Goal: Task Accomplishment & Management: Manage account settings

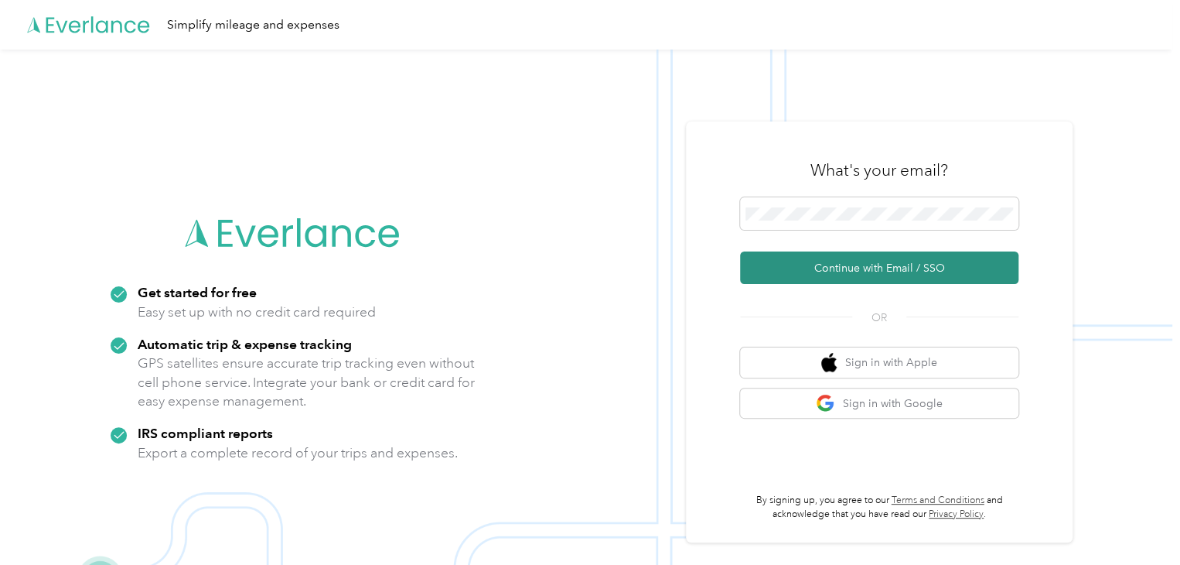
click at [843, 270] on button "Continue with Email / SSO" at bounding box center [879, 267] width 278 height 32
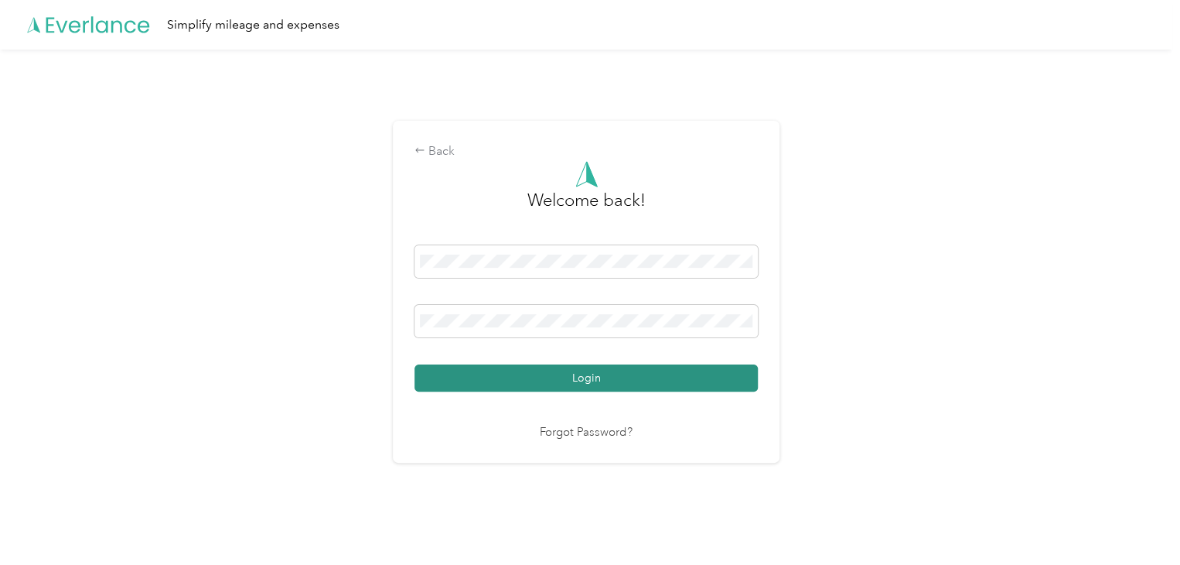
click at [551, 379] on button "Login" at bounding box center [586, 377] width 343 height 27
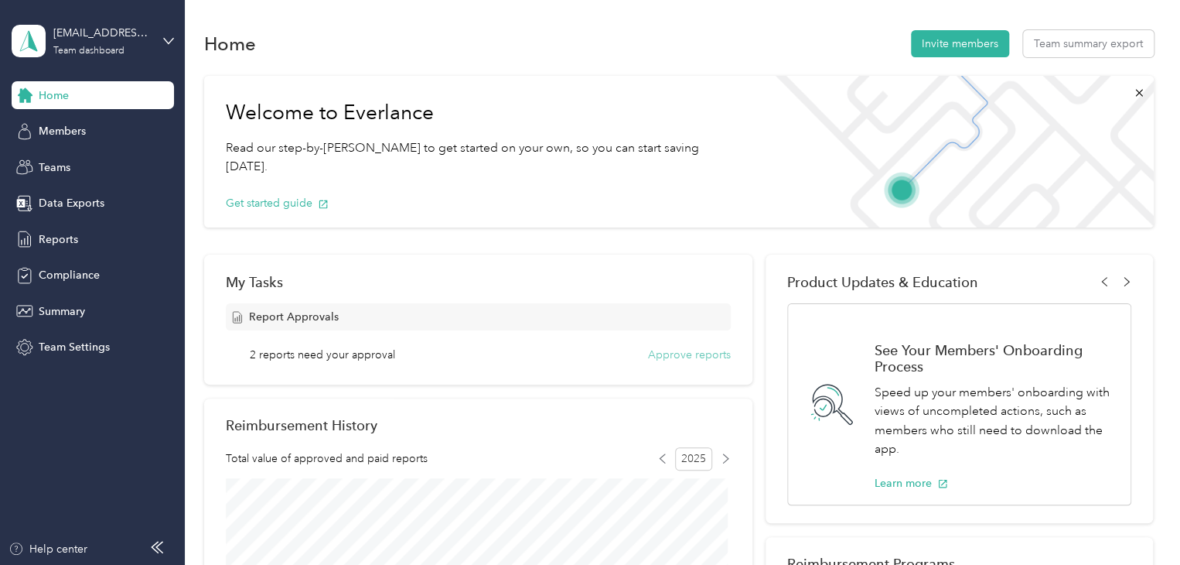
click at [692, 353] on button "Approve reports" at bounding box center [689, 355] width 83 height 16
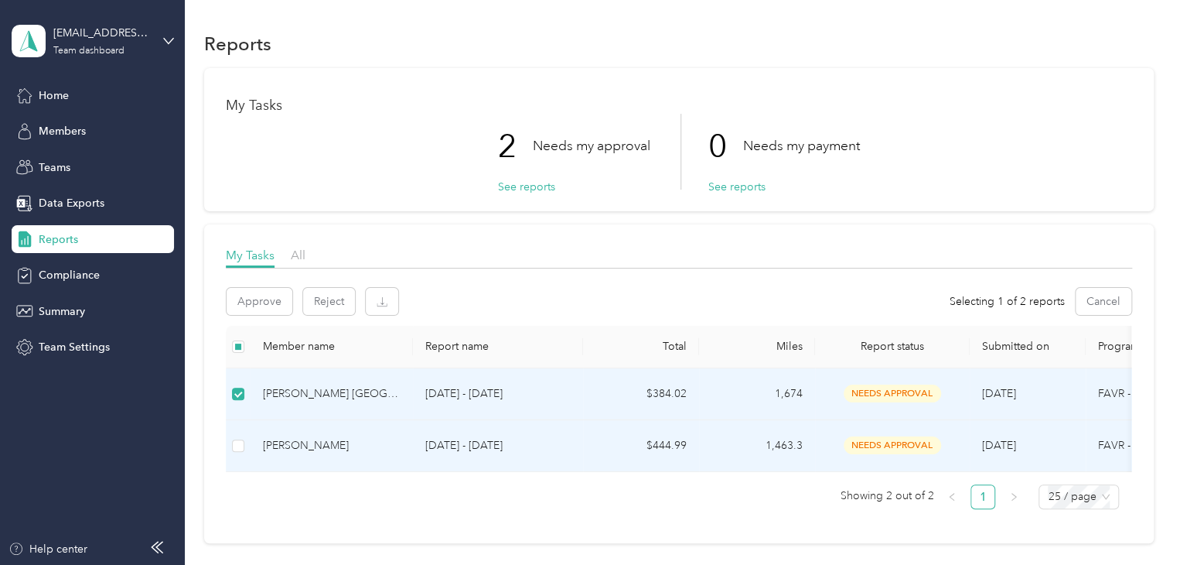
click at [298, 446] on div "[PERSON_NAME]" at bounding box center [332, 445] width 138 height 17
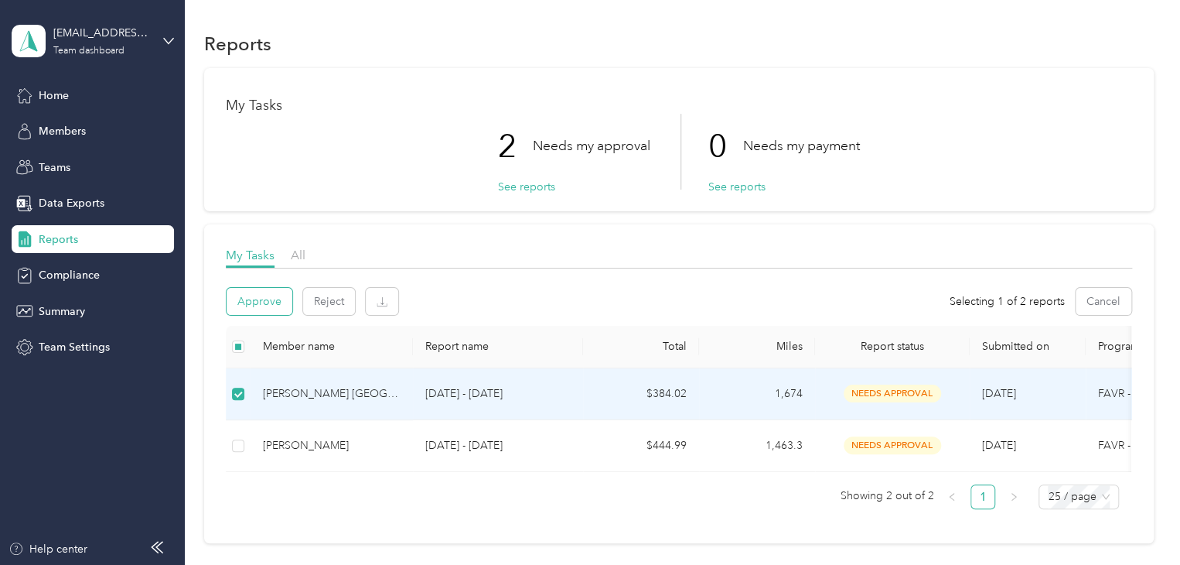
click at [264, 299] on button "Approve" at bounding box center [260, 301] width 66 height 27
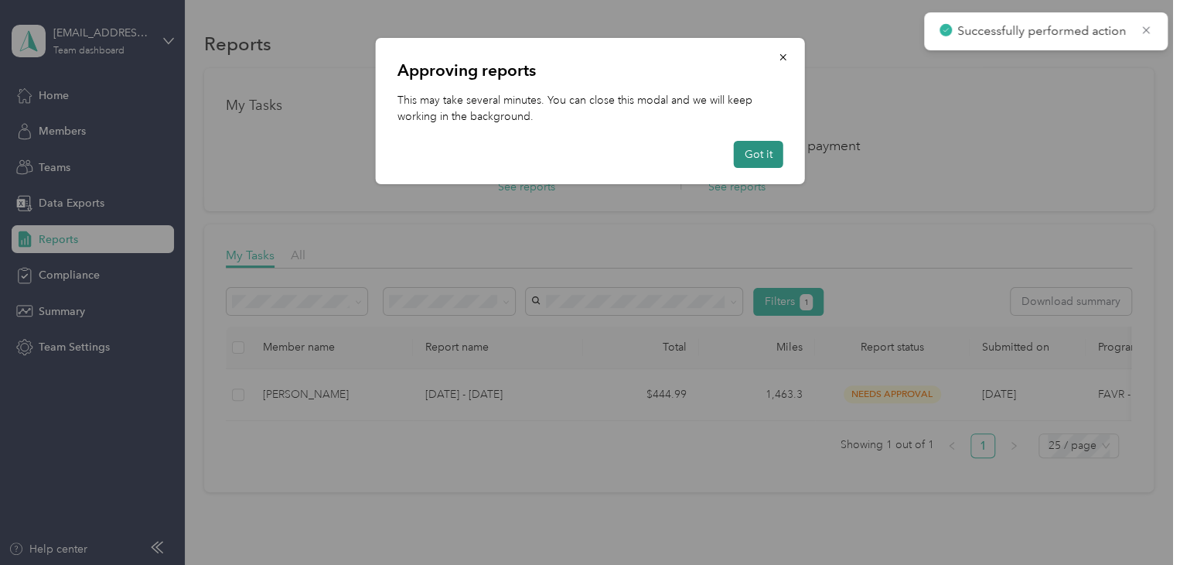
click at [767, 149] on button "Got it" at bounding box center [759, 154] width 50 height 27
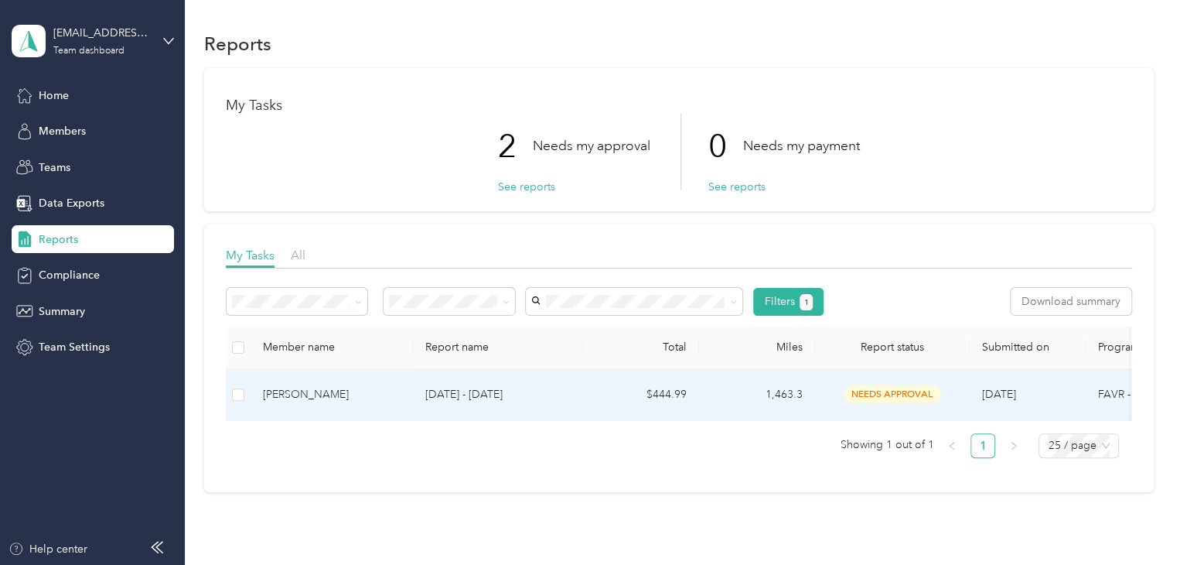
click at [291, 396] on div "[PERSON_NAME]" at bounding box center [332, 394] width 138 height 17
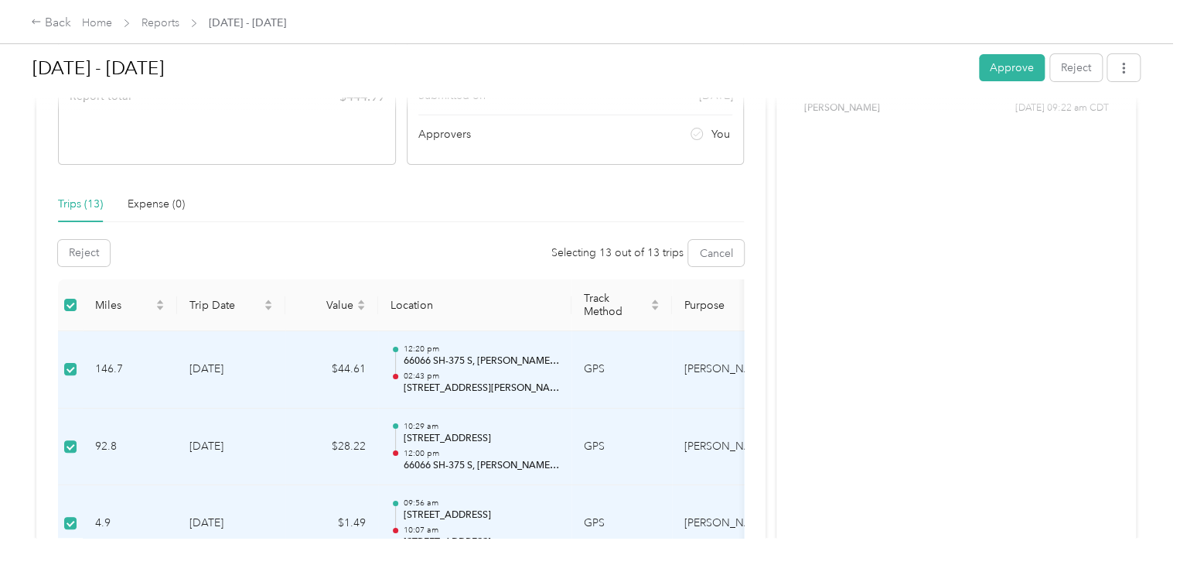
scroll to position [155, 0]
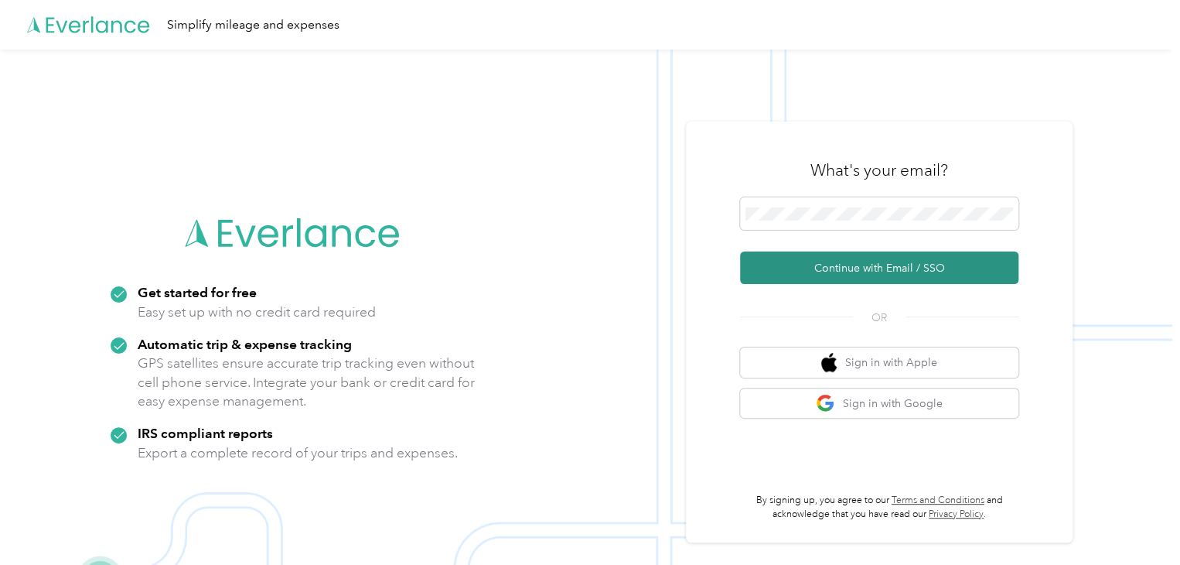
click at [863, 273] on button "Continue with Email / SSO" at bounding box center [879, 267] width 278 height 32
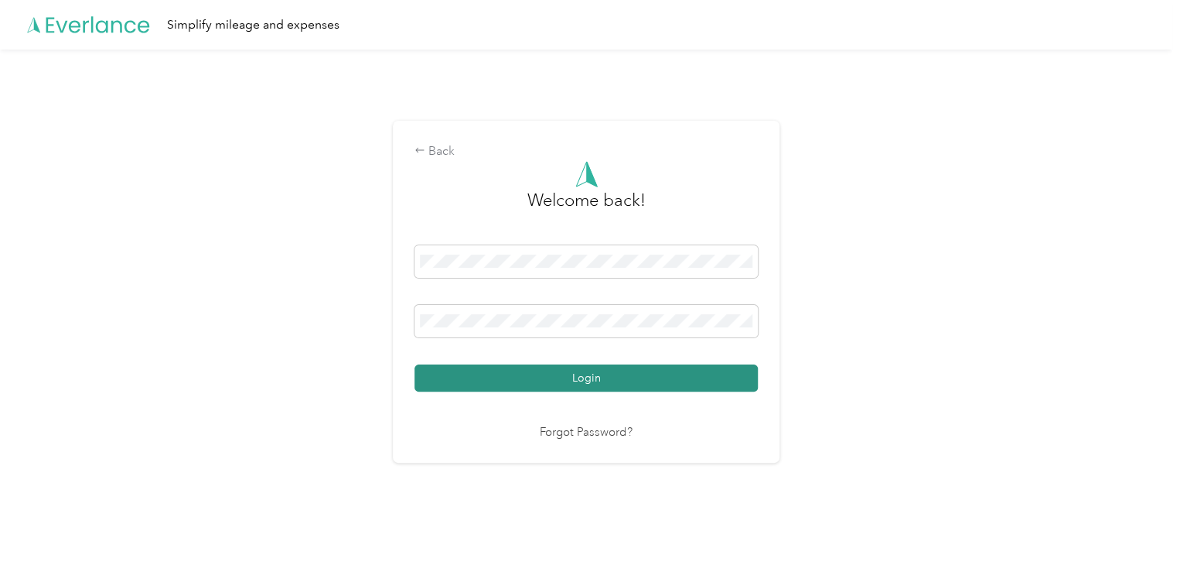
click at [548, 383] on button "Login" at bounding box center [586, 377] width 343 height 27
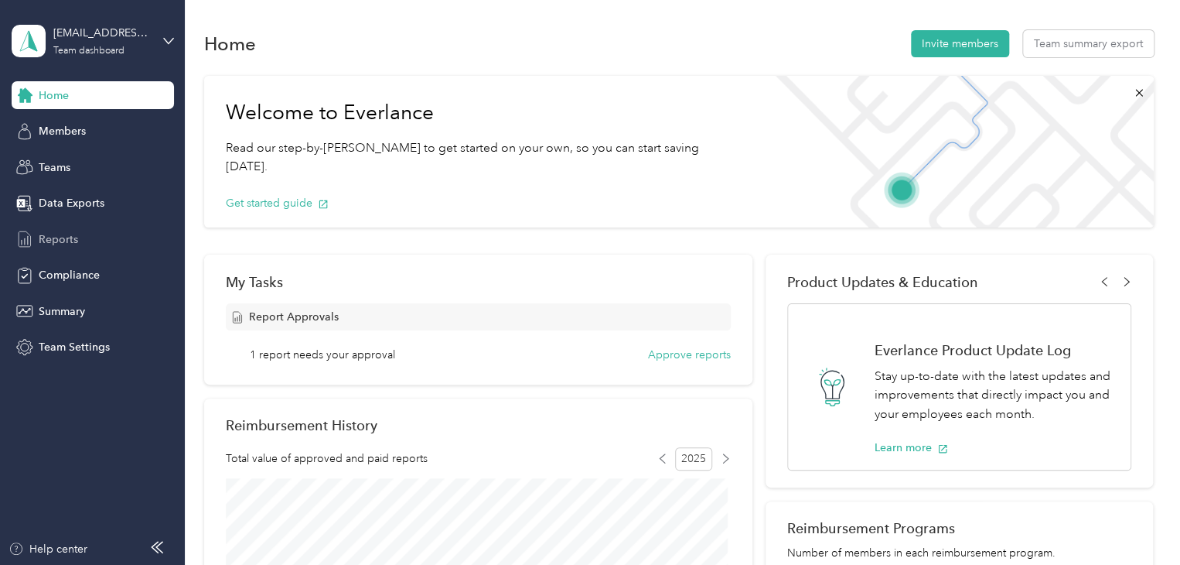
click at [50, 237] on span "Reports" at bounding box center [58, 239] width 39 height 16
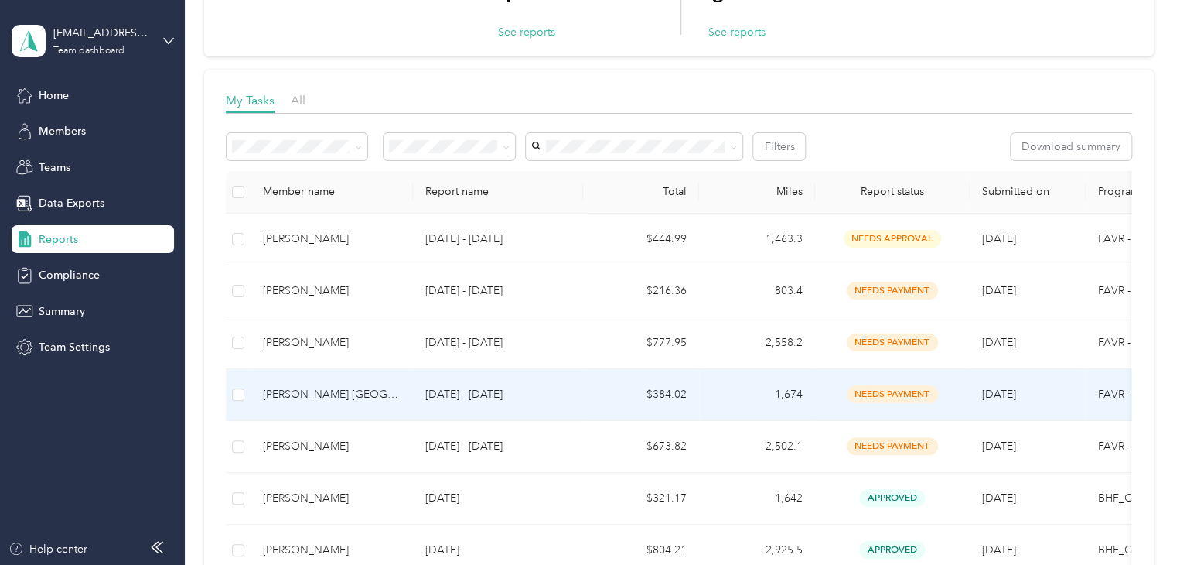
scroll to position [77, 0]
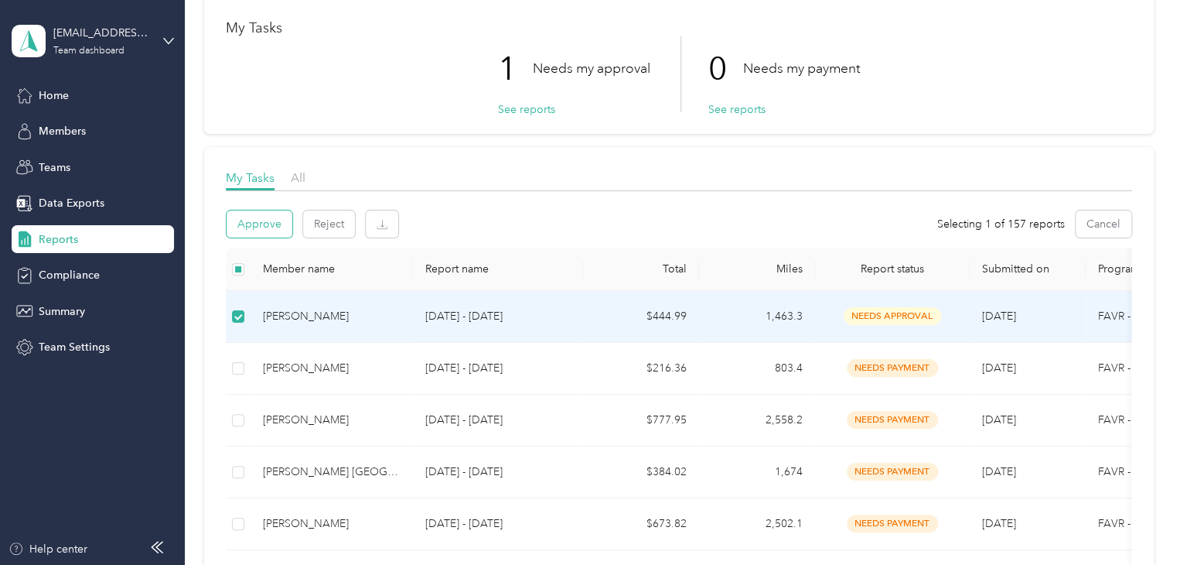
click at [249, 227] on button "Approve" at bounding box center [260, 223] width 66 height 27
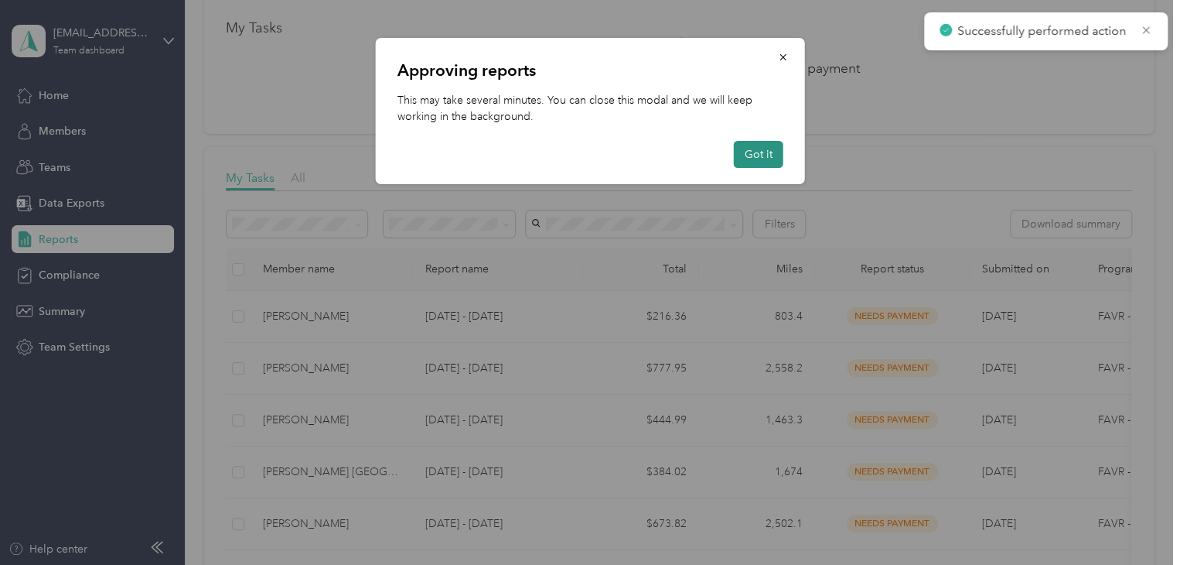
click at [760, 155] on button "Got it" at bounding box center [759, 154] width 50 height 27
